Goal: Task Accomplishment & Management: Manage account settings

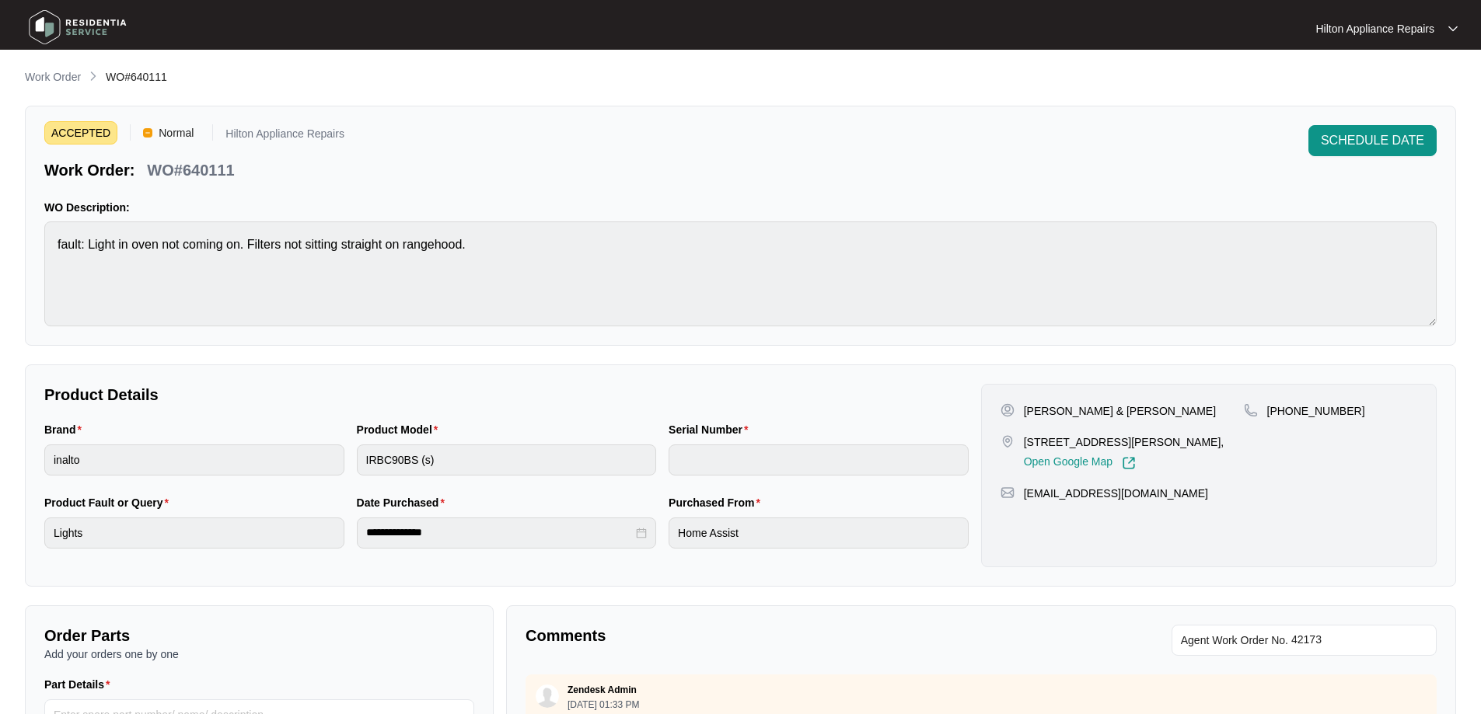
scroll to position [317, 0]
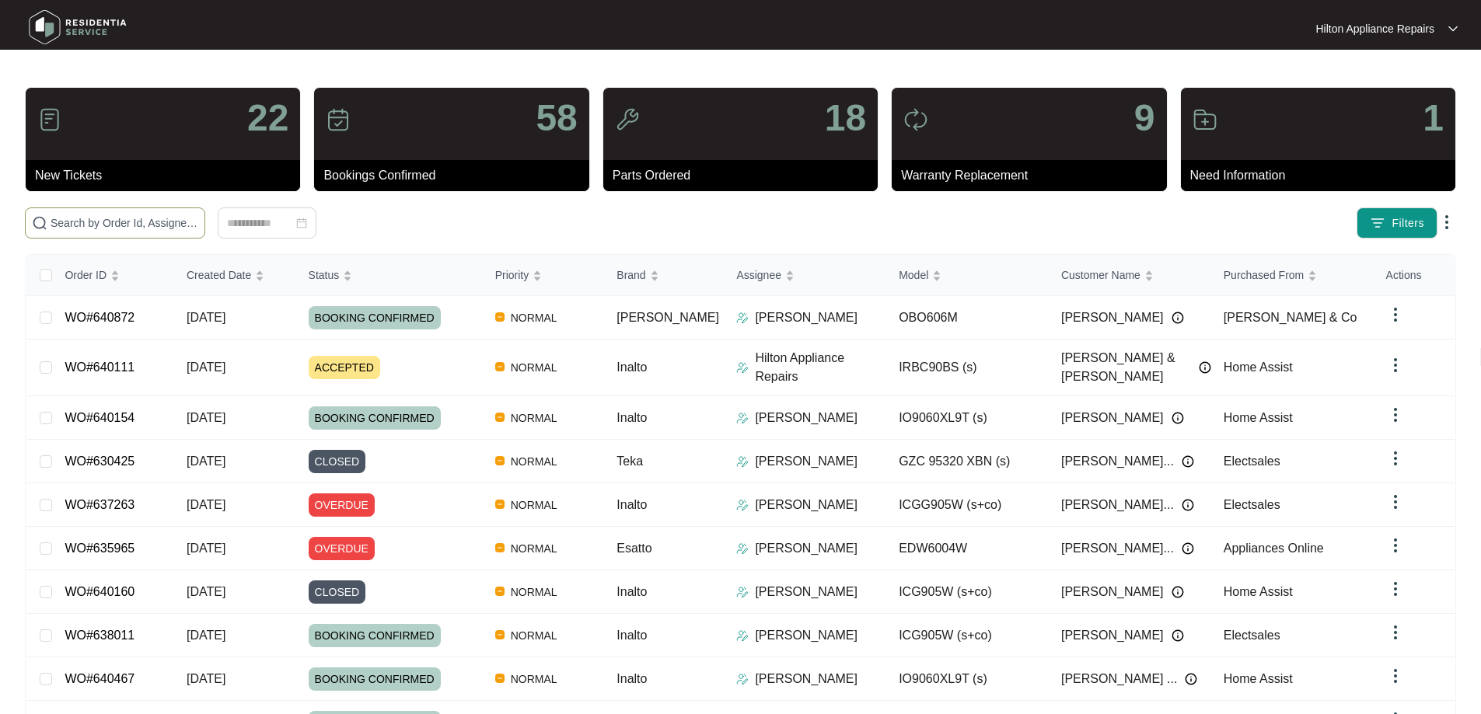
click at [198, 218] on input "text" at bounding box center [125, 223] width 148 height 17
click at [161, 223] on input "text" at bounding box center [125, 223] width 148 height 17
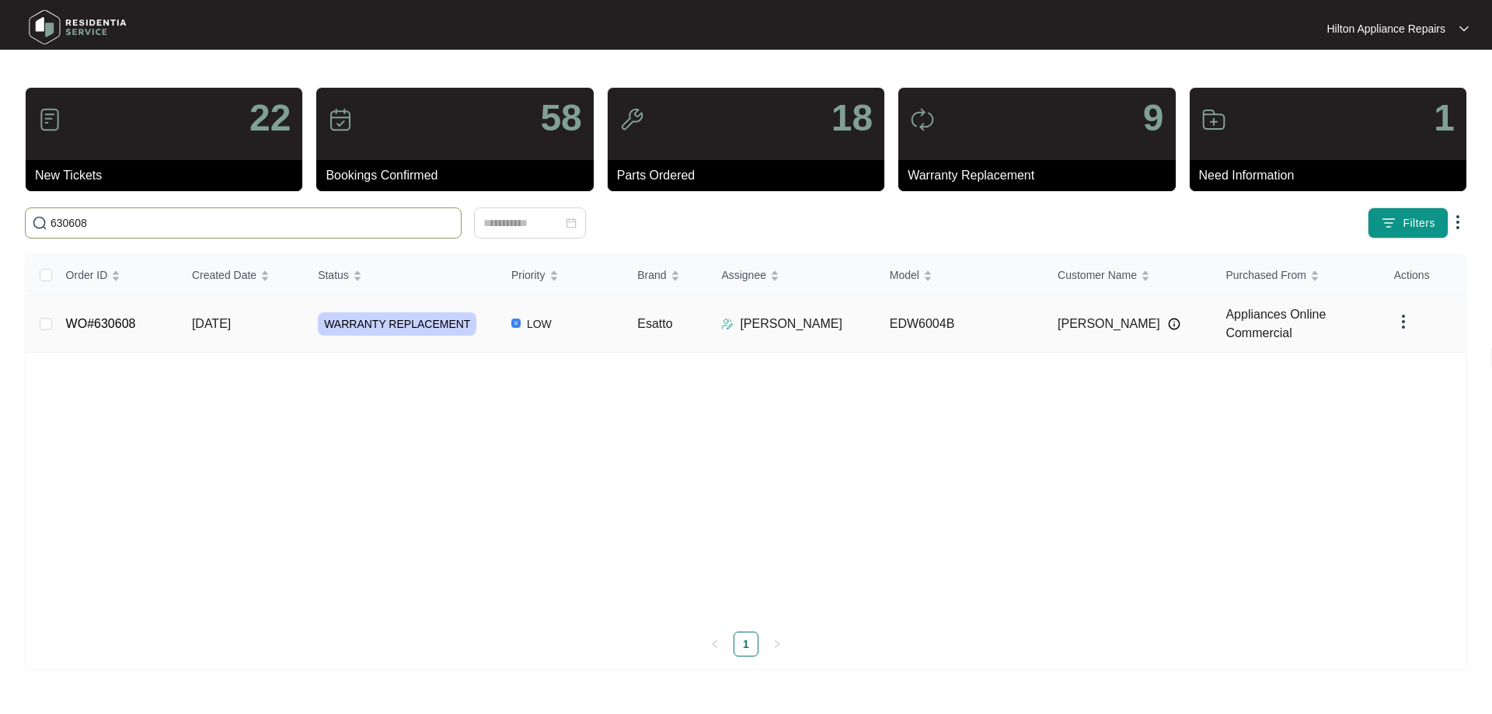
type input "630608"
click at [609, 335] on td "LOW" at bounding box center [562, 324] width 126 height 57
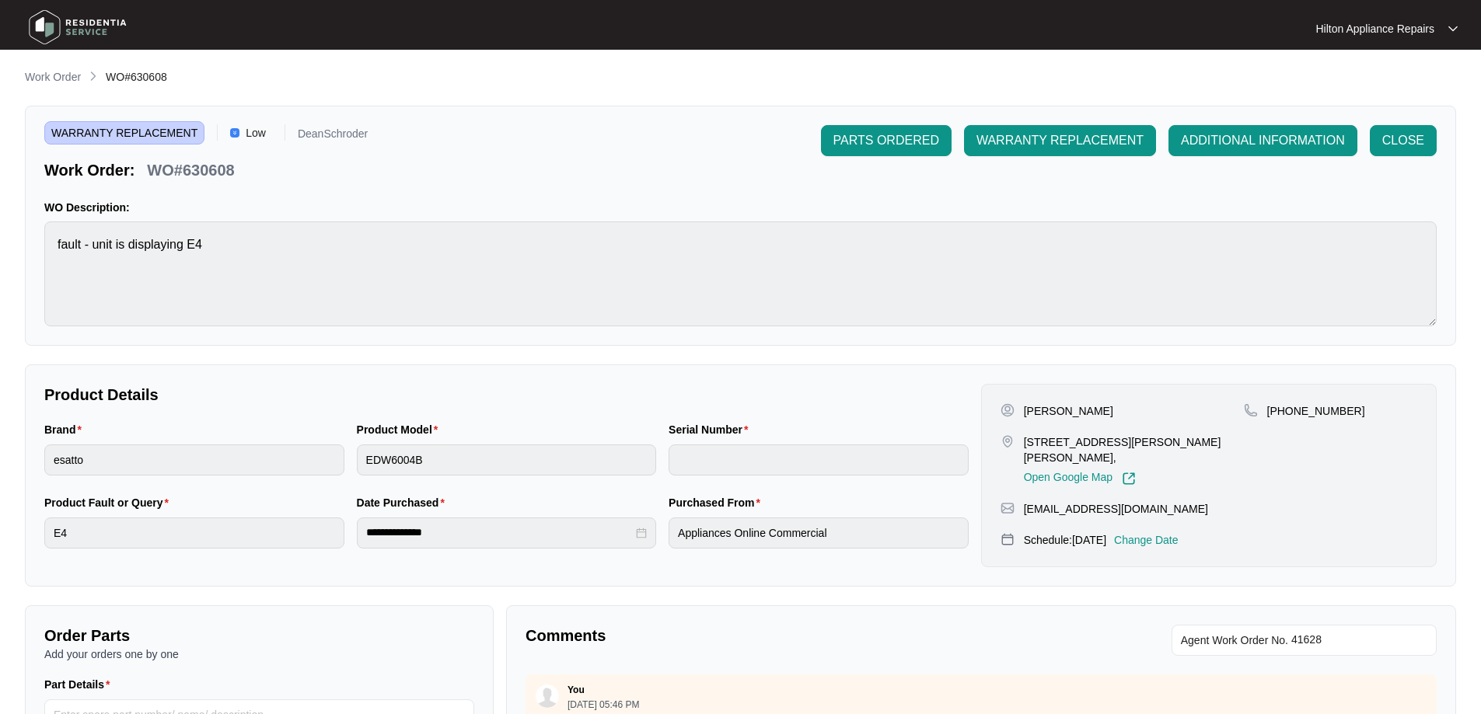
click at [1178, 532] on p "Change Date" at bounding box center [1146, 540] width 65 height 16
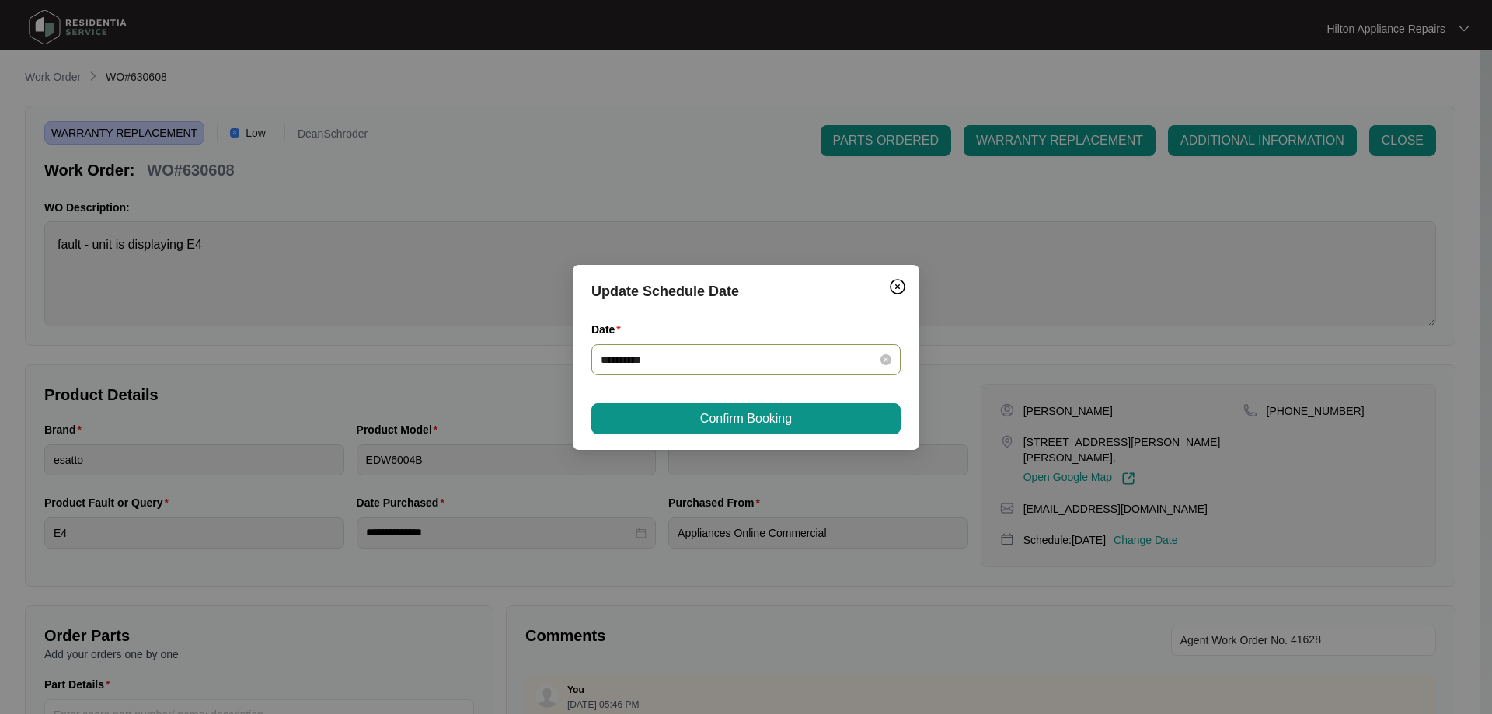
click at [881, 365] on div "**********" at bounding box center [746, 359] width 291 height 17
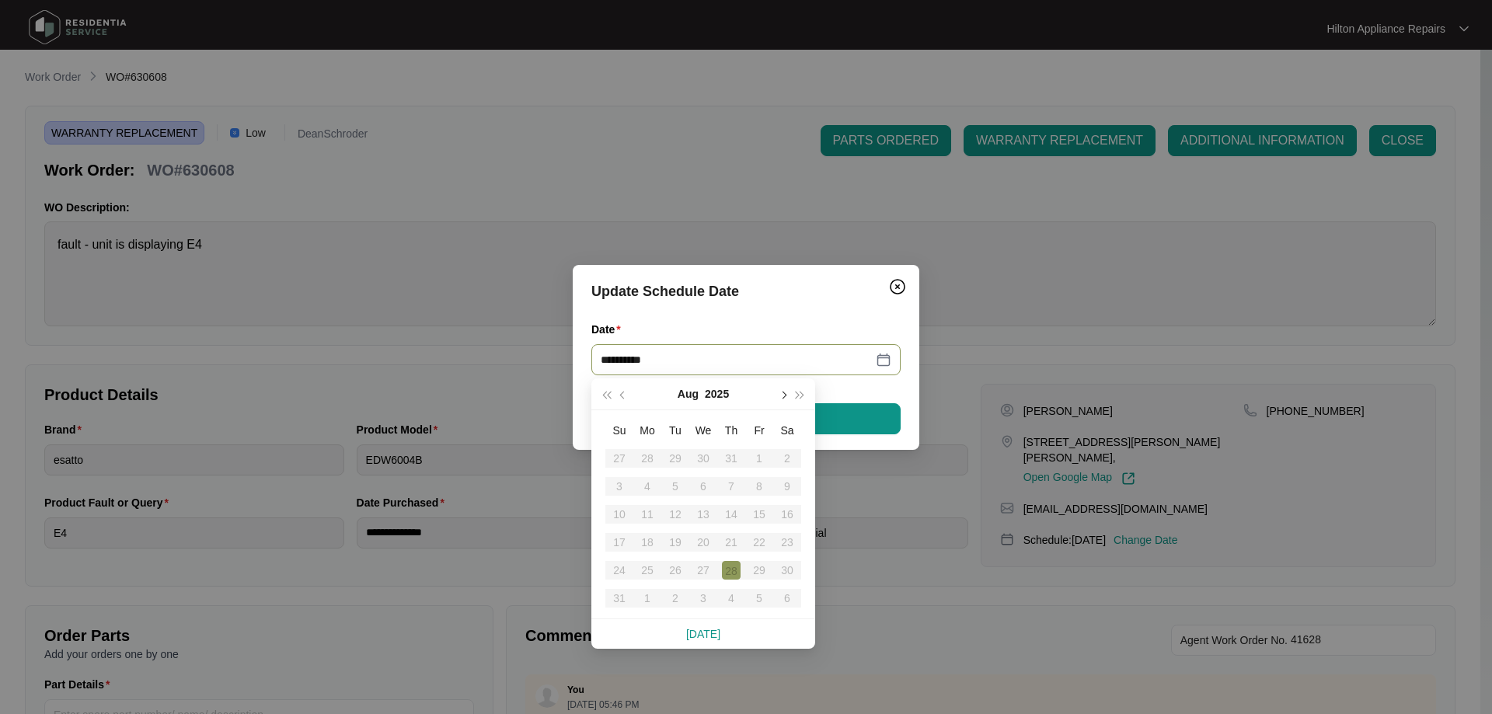
click at [782, 395] on span "button" at bounding box center [783, 395] width 8 height 8
type input "**********"
click at [759, 509] on div "19" at bounding box center [759, 514] width 19 height 19
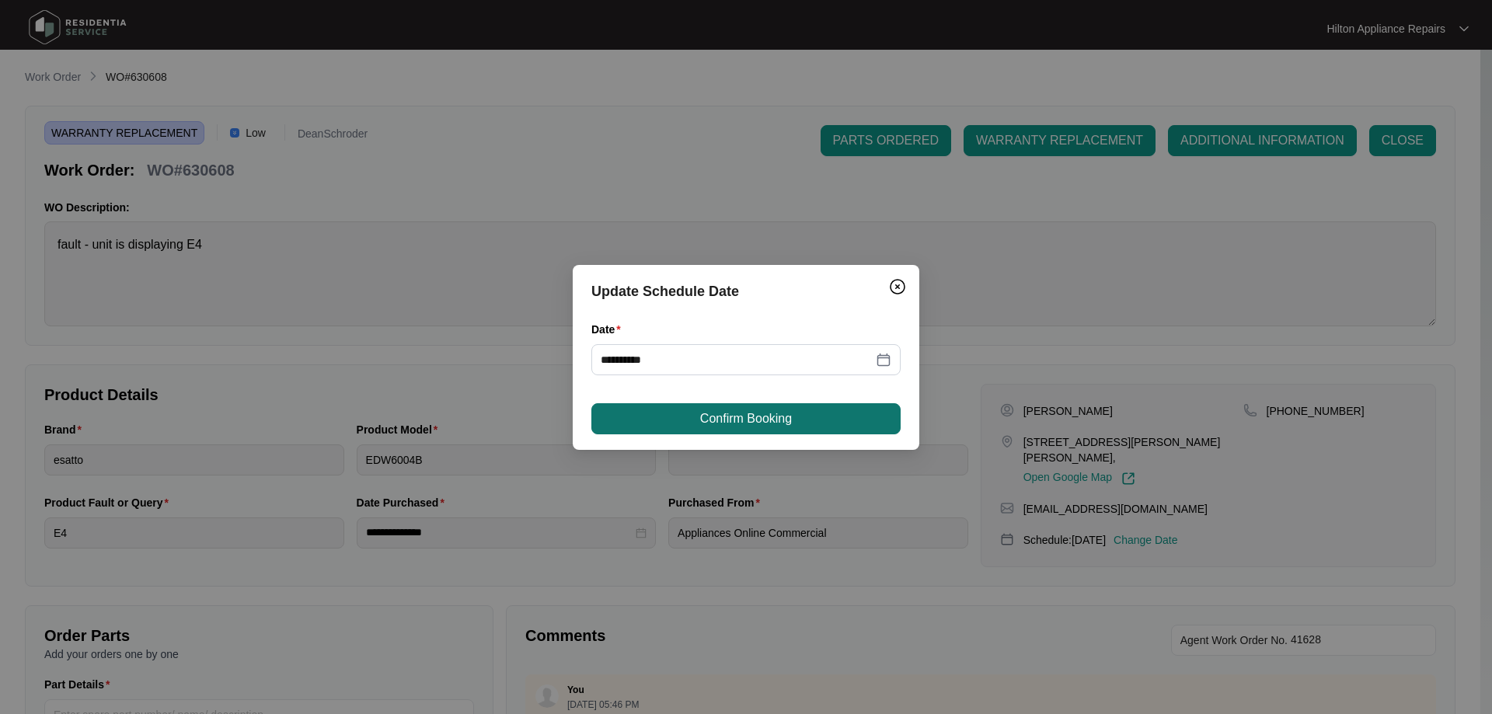
click at [755, 417] on span "Confirm Booking" at bounding box center [746, 419] width 92 height 19
